Goal: Transaction & Acquisition: Purchase product/service

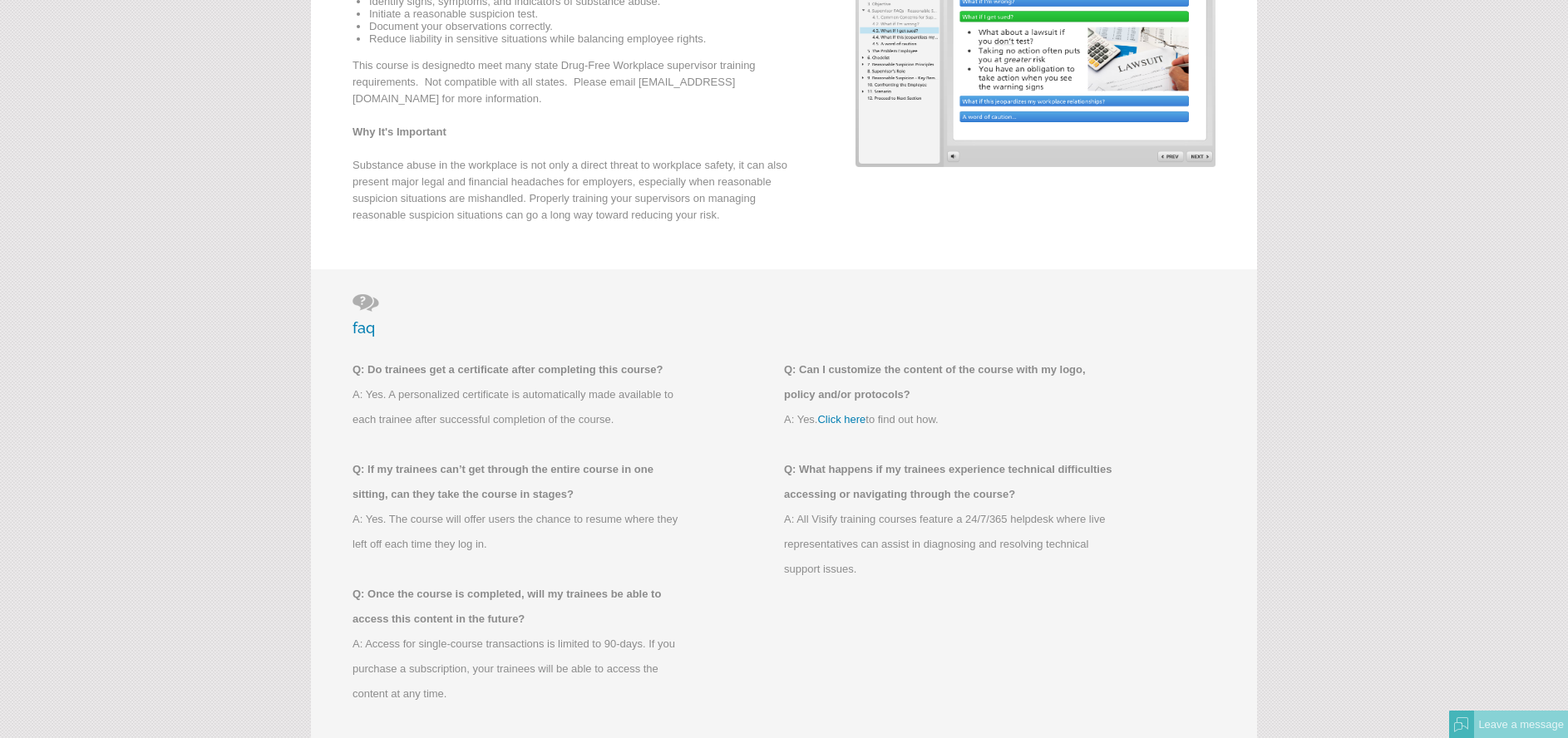
scroll to position [582, 0]
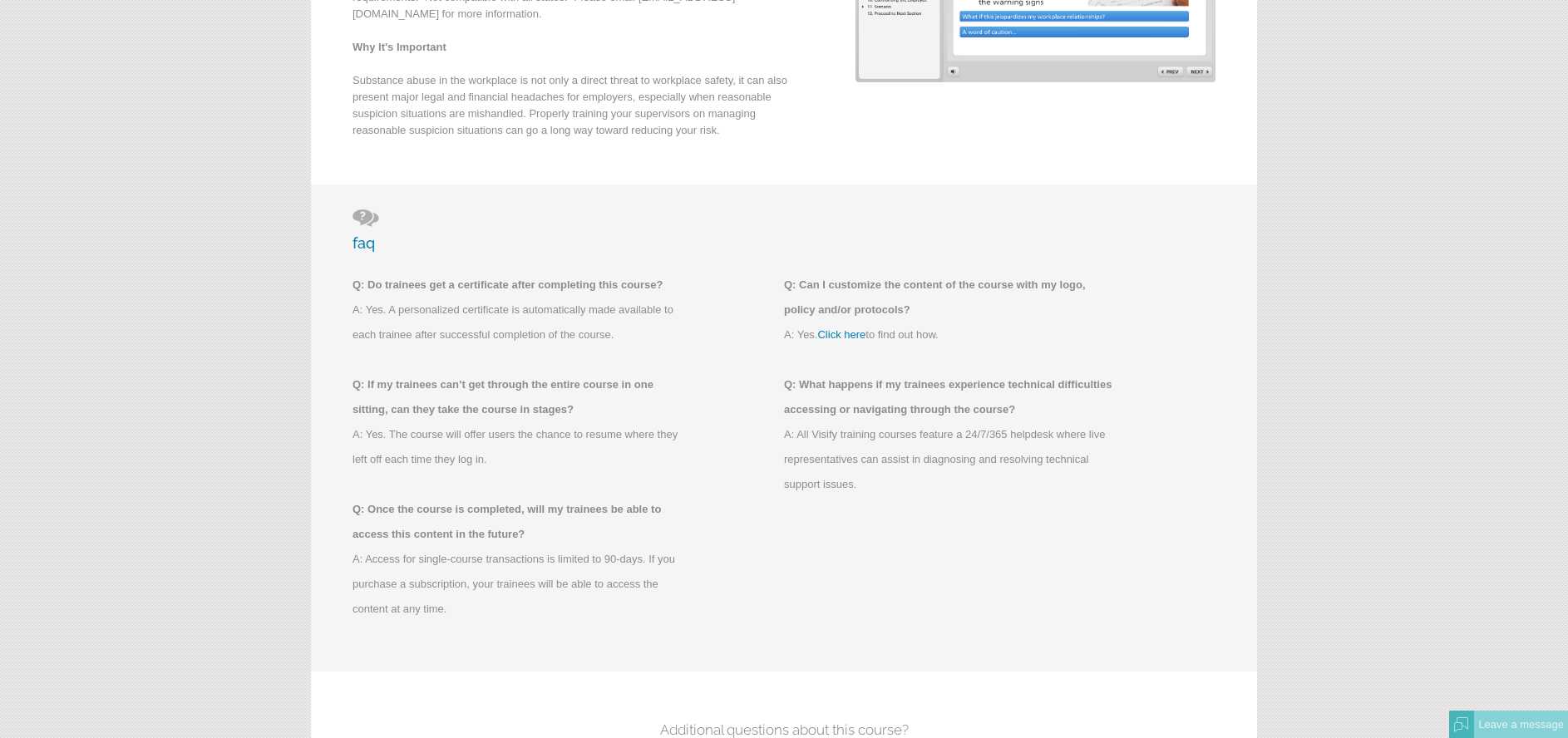
click at [619, 317] on p "A: Yes. A personalized certificate is automatically made available to each trai…" at bounding box center [518, 322] width 332 height 50
click at [625, 379] on p "Q: If my trainees can’t get through the entire course in one sitting, can they …" at bounding box center [518, 397] width 332 height 50
click at [543, 417] on p "Q: If my trainees can’t get through the entire course in one sitting, can they …" at bounding box center [518, 397] width 332 height 50
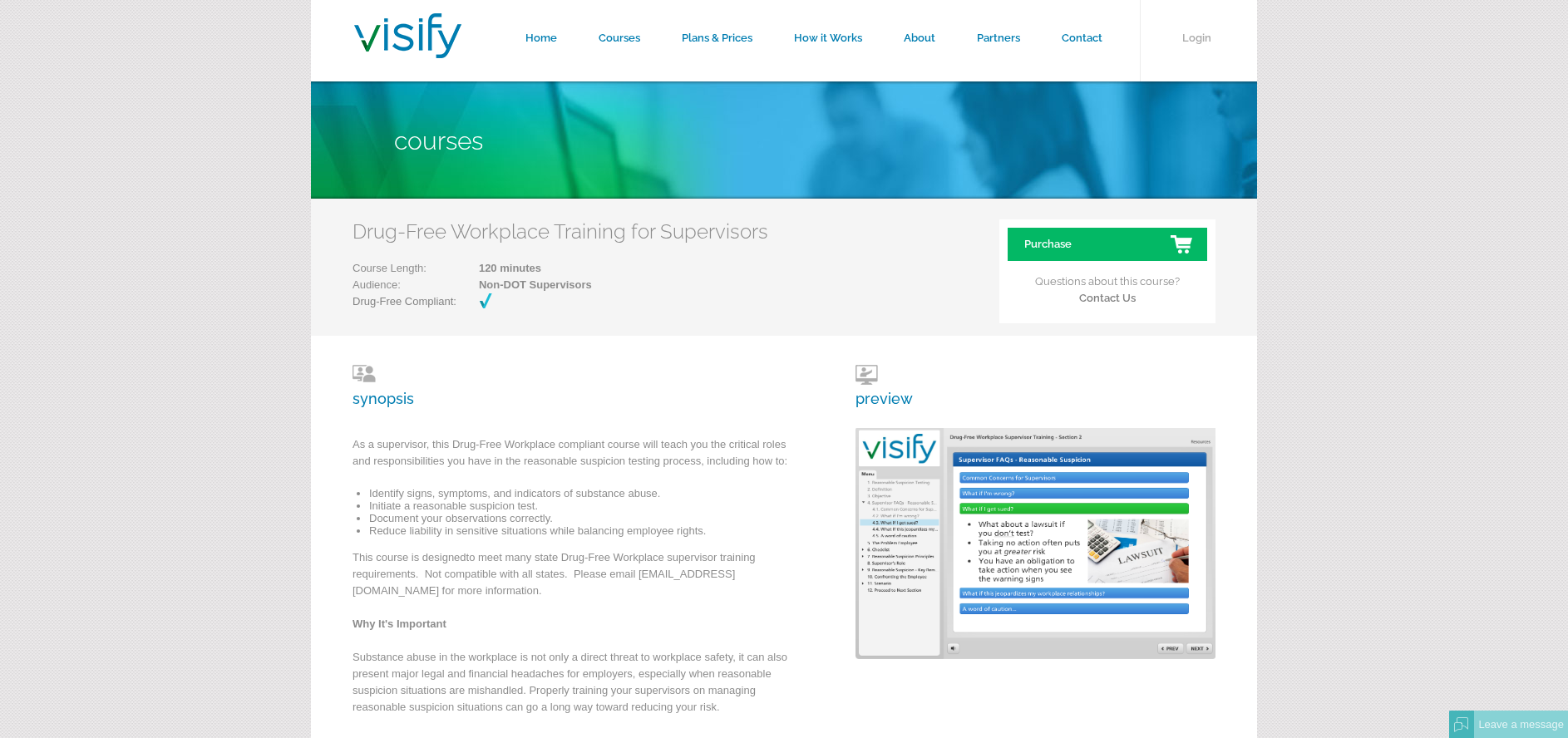
scroll to position [0, 0]
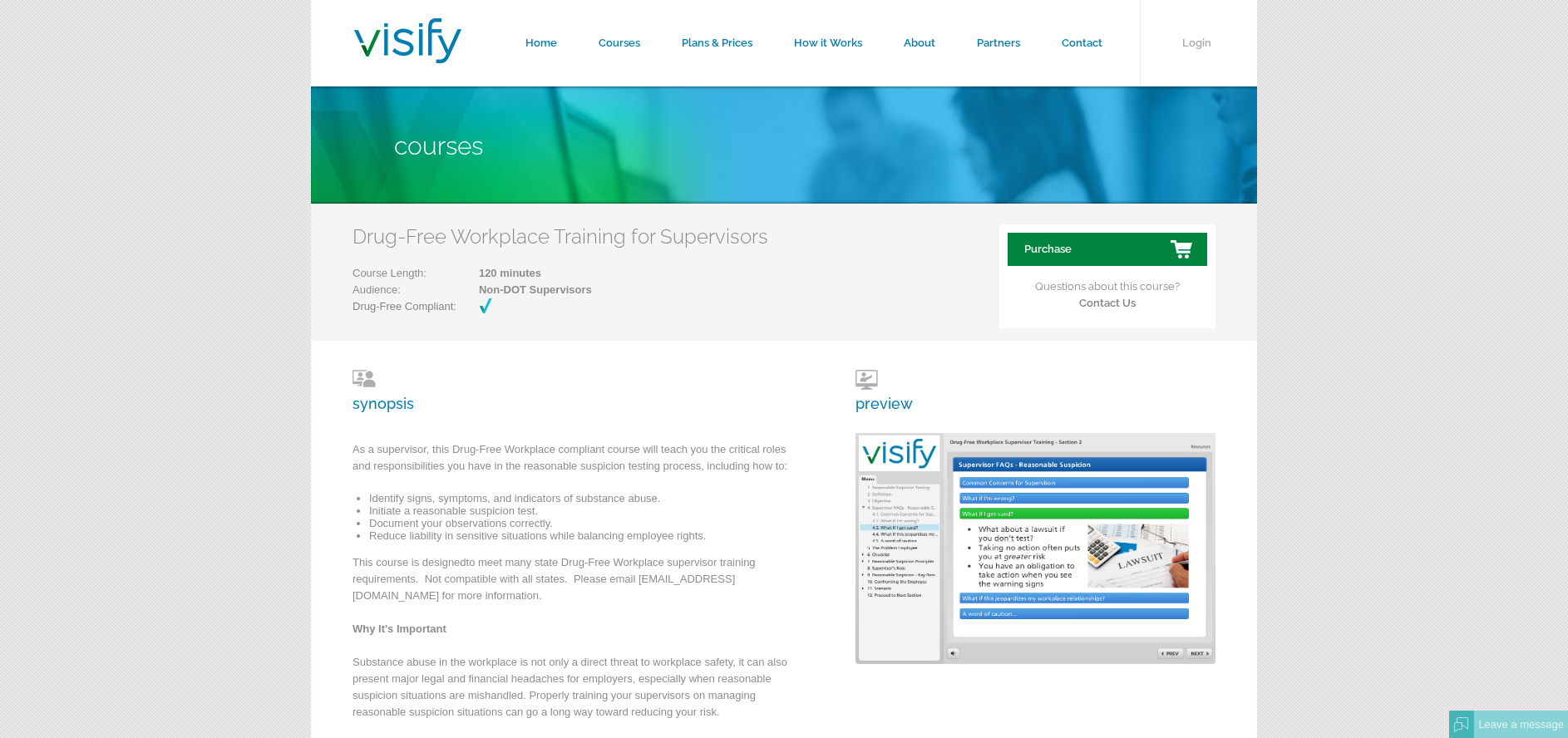
click at [1116, 249] on link "Purchase" at bounding box center [1107, 249] width 199 height 34
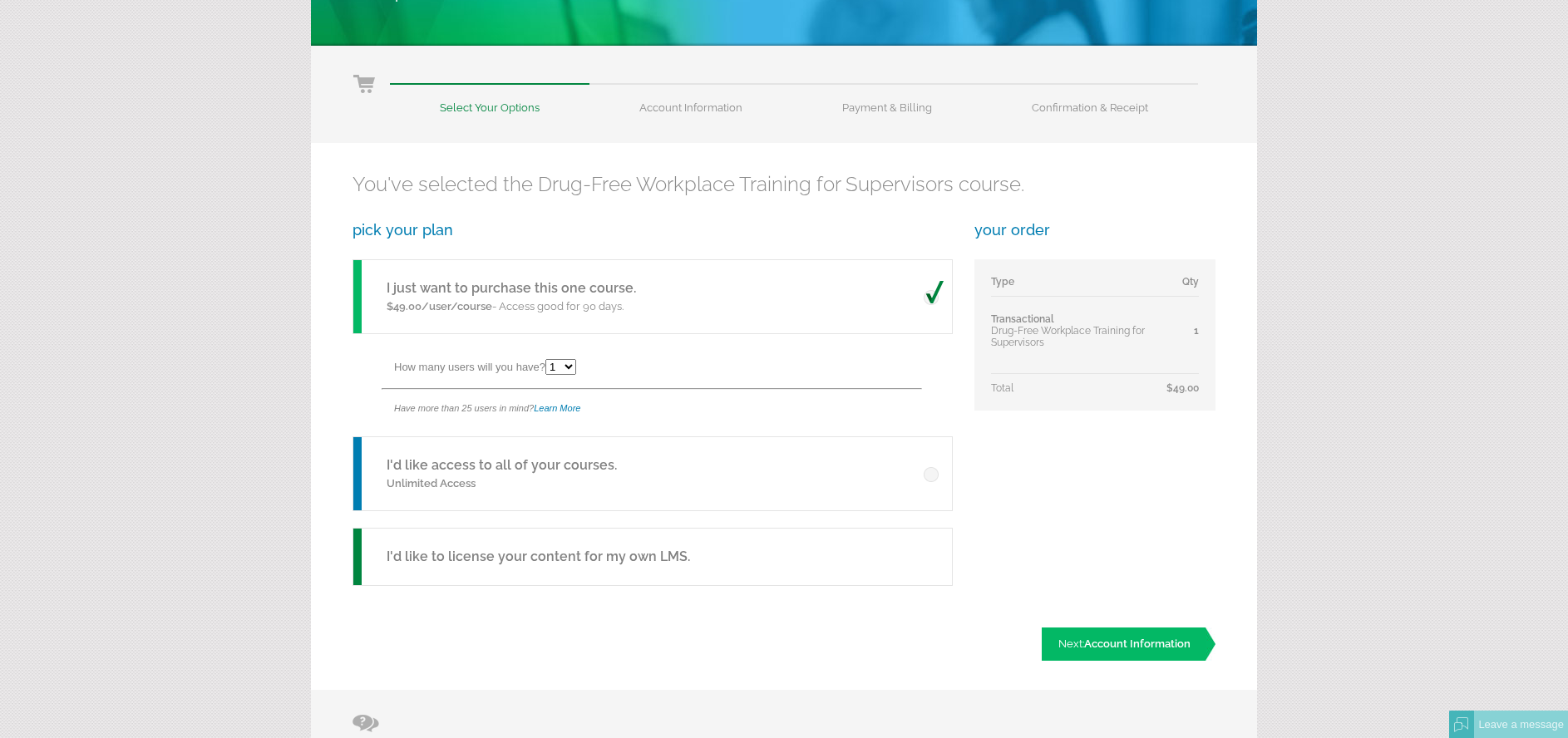
scroll to position [166, 0]
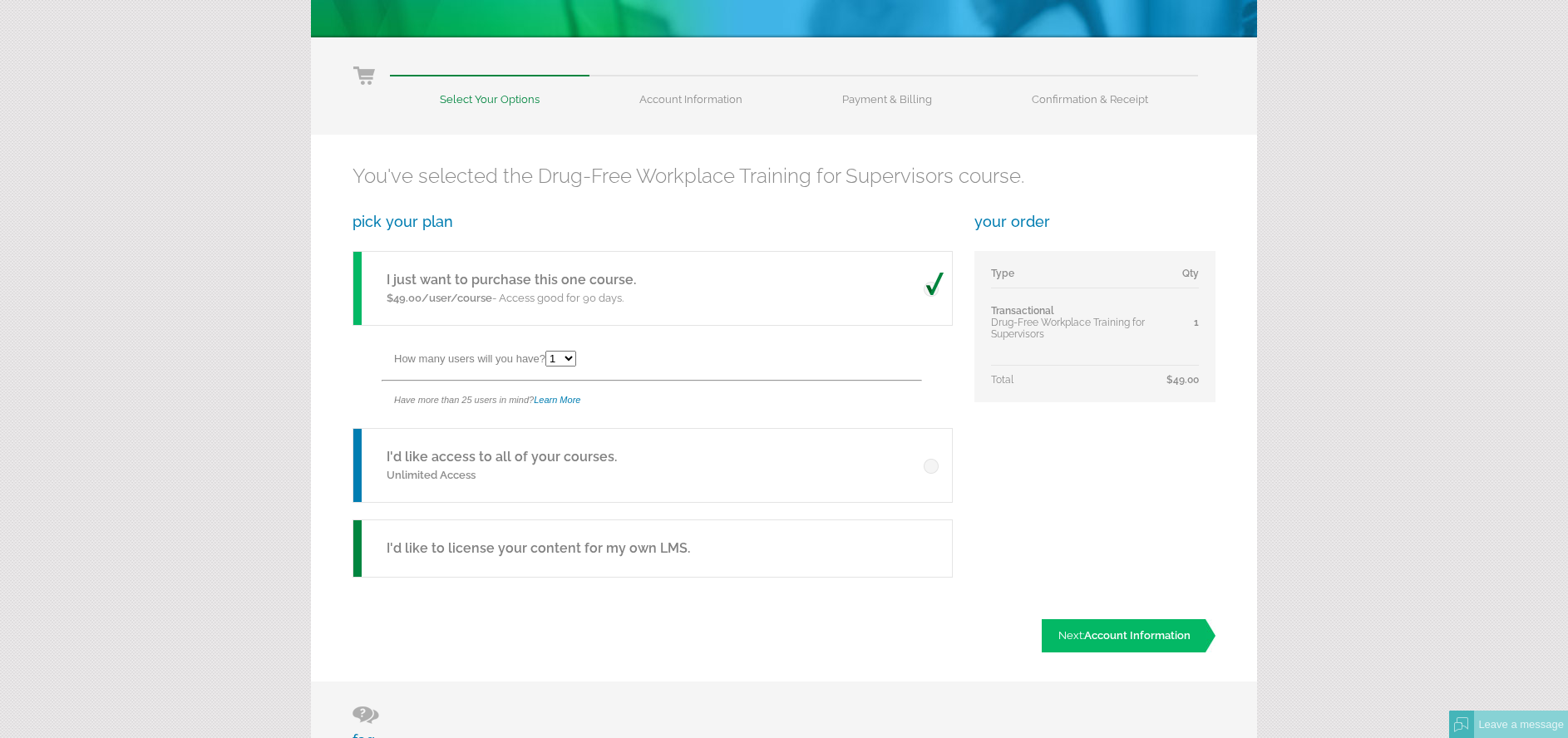
click at [523, 554] on h5 "I'd like to license your content for my own LMS." at bounding box center [538, 548] width 303 height 20
